Goal: Find contact information: Find contact information

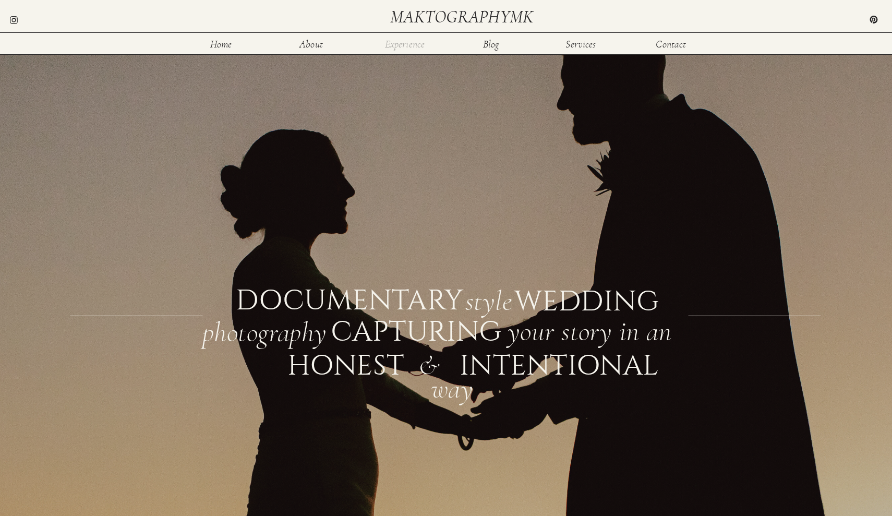
click at [405, 47] on nav "Experience" at bounding box center [405, 43] width 42 height 9
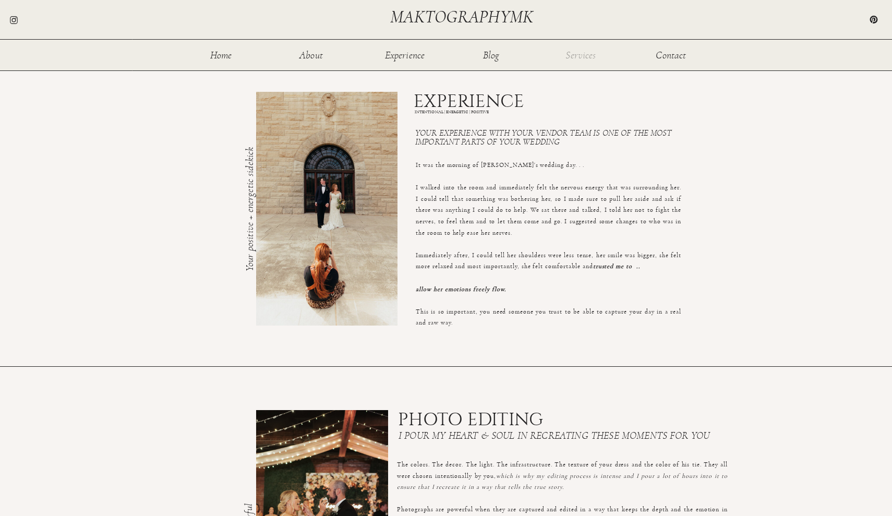
click at [572, 56] on nav "Services" at bounding box center [581, 54] width 34 height 9
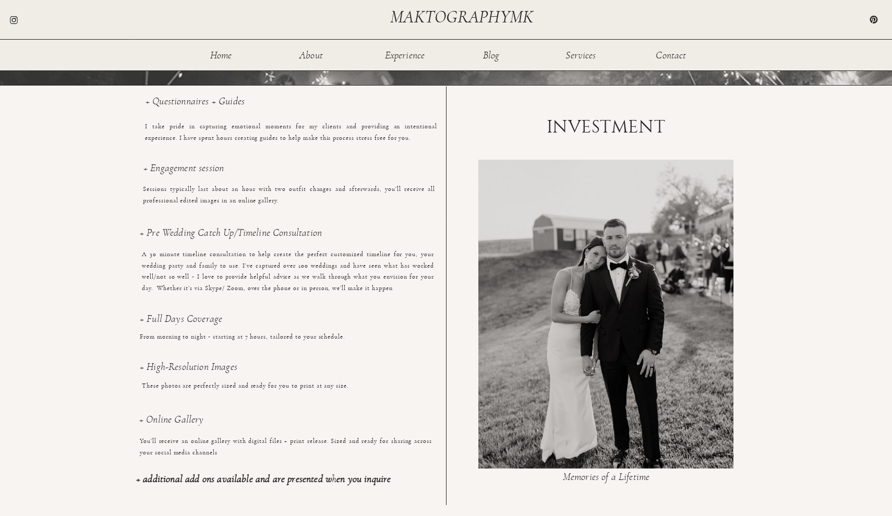
scroll to position [683, 0]
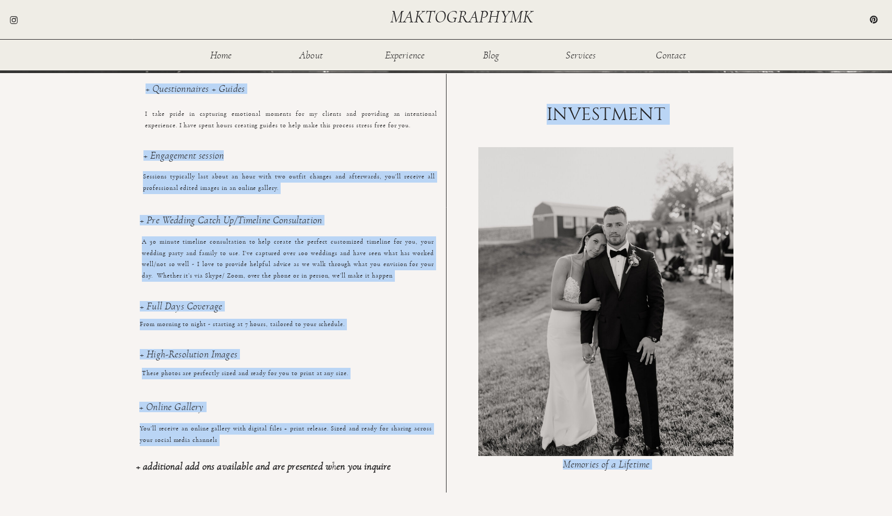
drag, startPoint x: 144, startPoint y: 92, endPoint x: 374, endPoint y: 155, distance: 238.6
click at [374, 155] on div "Home About Experience Services Contact Blog maktographymk This is your day - yo…" at bounding box center [446, 210] width 892 height 1787
click at [374, 155] on h3 "+ Engagement session" at bounding box center [289, 161] width 292 height 22
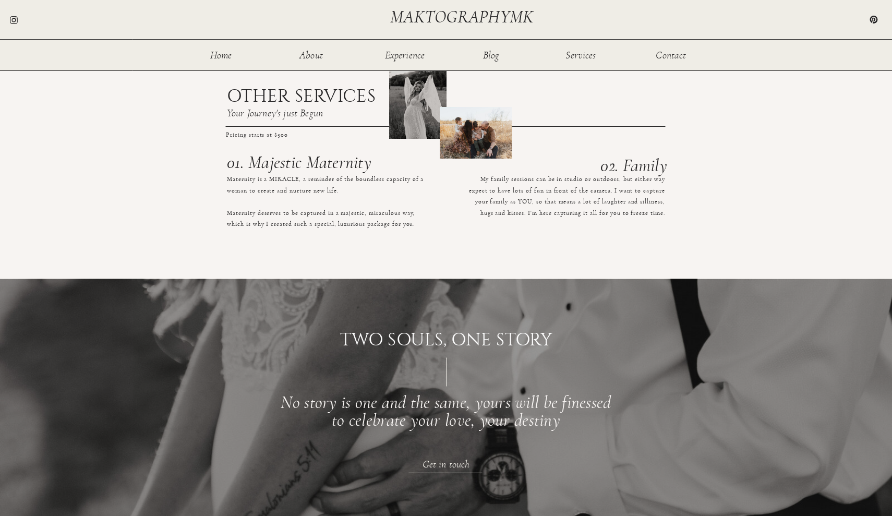
scroll to position [1124, 0]
click at [406, 58] on nav "Experience" at bounding box center [405, 54] width 42 height 9
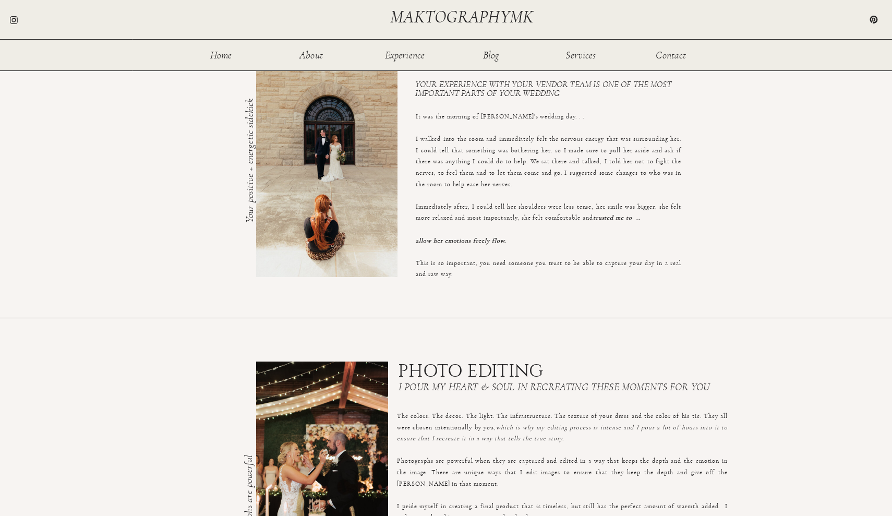
scroll to position [48, 0]
click at [226, 50] on nav "Home" at bounding box center [221, 54] width 34 height 9
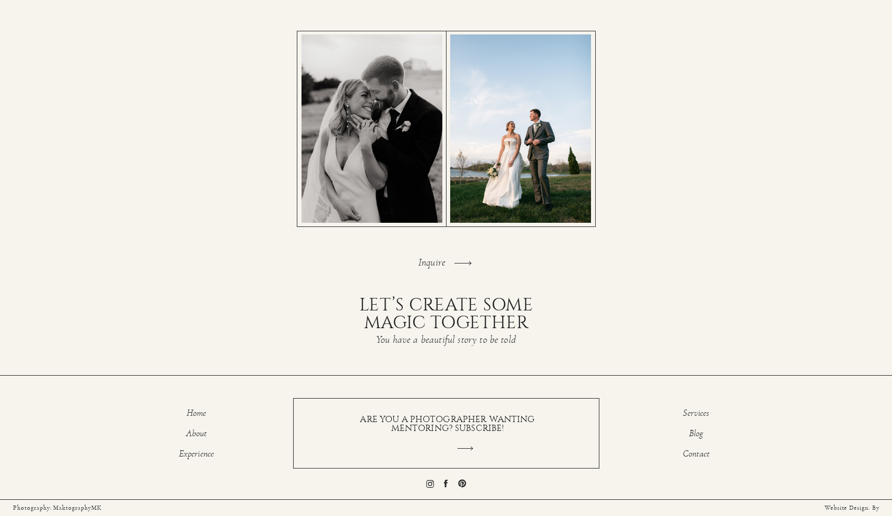
scroll to position [2096, 0]
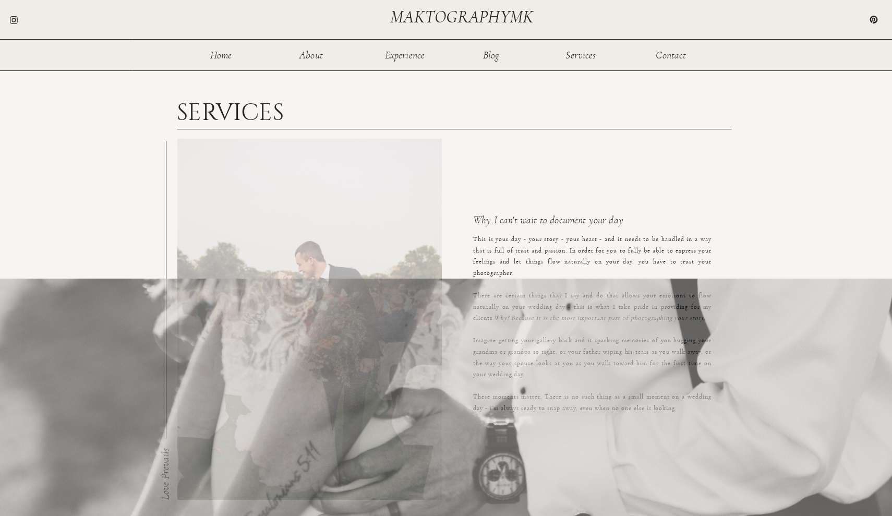
scroll to position [1124, 0]
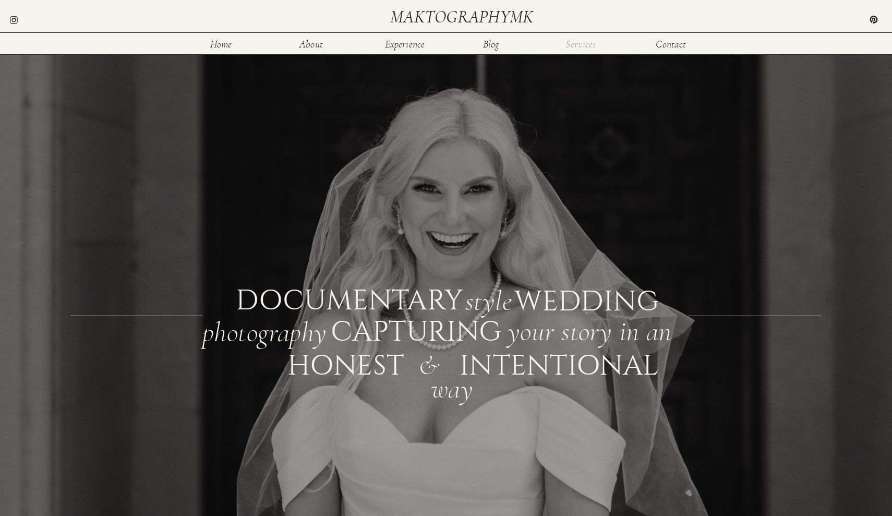
click at [586, 45] on nav "Services" at bounding box center [581, 43] width 34 height 9
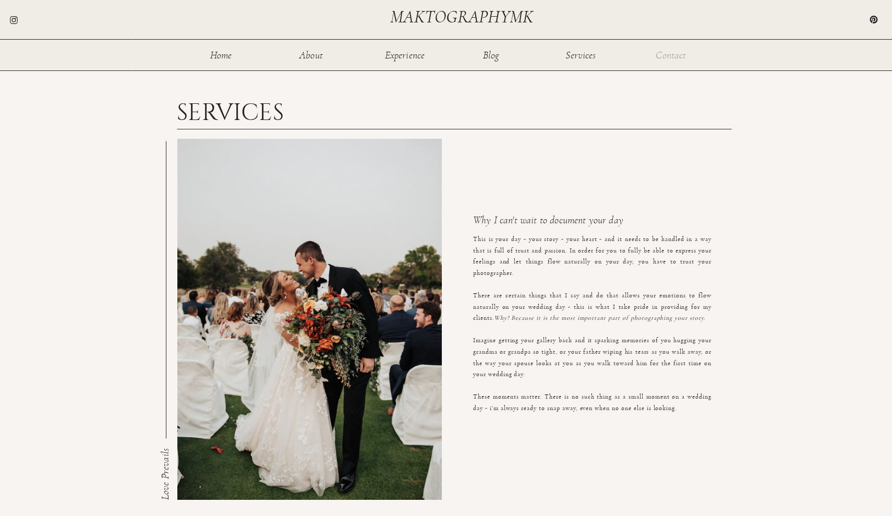
click at [676, 57] on nav "Contact" at bounding box center [671, 54] width 34 height 9
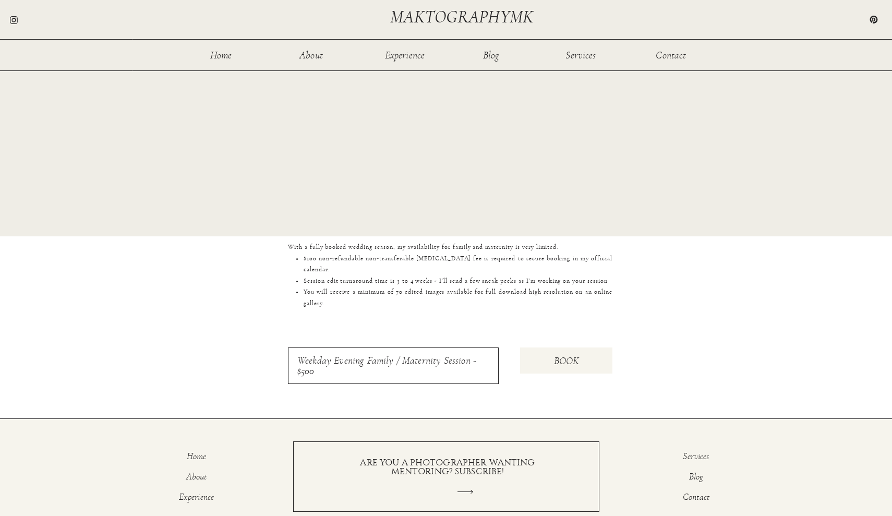
scroll to position [818, 0]
drag, startPoint x: 283, startPoint y: 243, endPoint x: 594, endPoint y: 315, distance: 319.2
click at [594, 308] on li "You will receive a minimum of 70 edited images available for full download high…" at bounding box center [457, 296] width 309 height 22
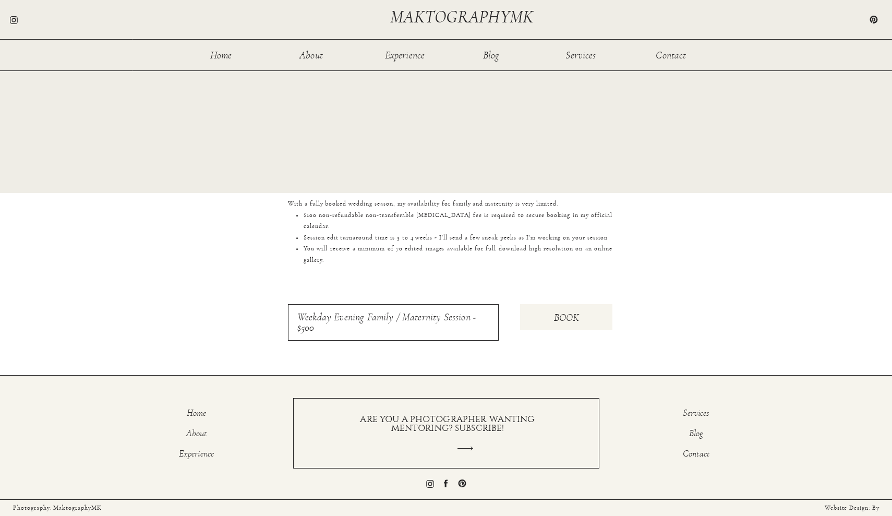
scroll to position [860, 0]
drag, startPoint x: 299, startPoint y: 318, endPoint x: 323, endPoint y: 328, distance: 25.5
click at [323, 328] on div "BOOK With a fully booked wedding season, my availability for family and materni…" at bounding box center [446, 284] width 626 height 183
click at [323, 328] on div at bounding box center [393, 322] width 211 height 37
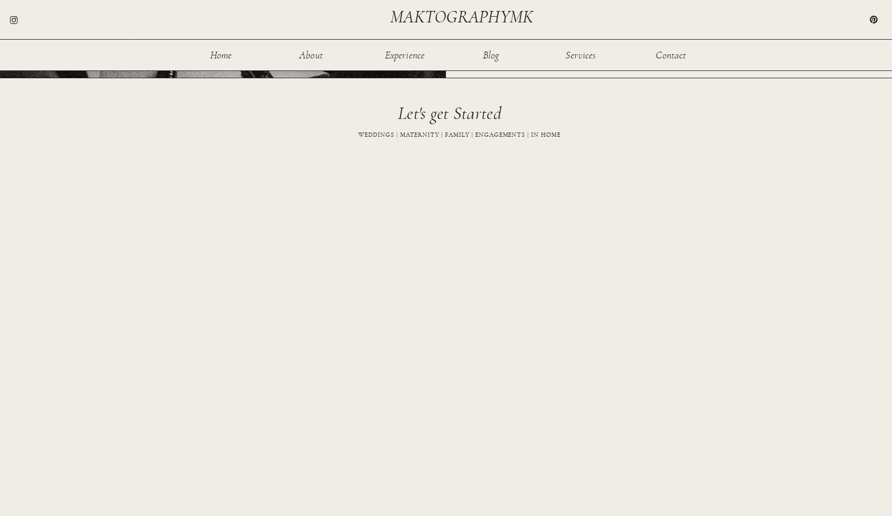
scroll to position [403, 0]
click at [264, 247] on div "Home About Experience Services Contact Blog maktographymk We'll capture all the…" at bounding box center [446, 285] width 892 height 1376
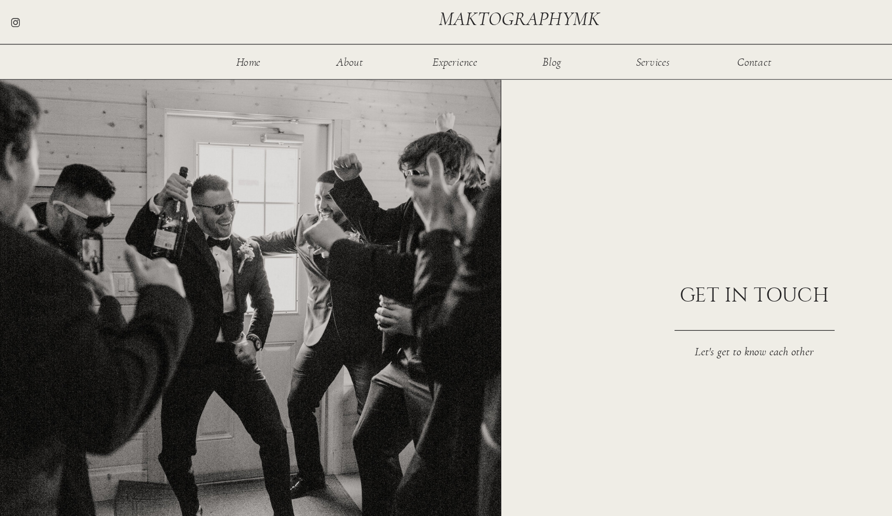
scroll to position [0, 0]
